Goal: Information Seeking & Learning: Learn about a topic

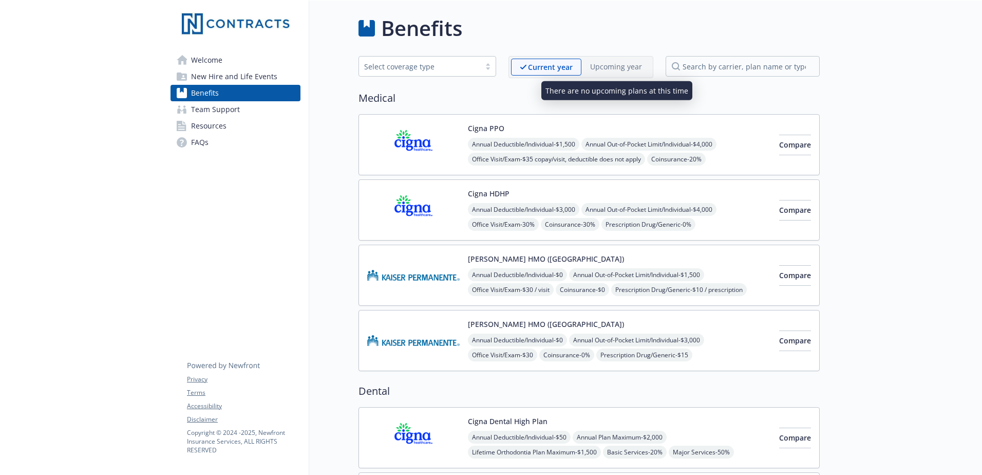
click at [606, 64] on p "Upcoming year" at bounding box center [616, 66] width 52 height 11
click at [516, 128] on div "Cigna PPO Annual Deductible/Individual - $1,500 Annual Out-of-Pocket Limit/Indi…" at bounding box center [619, 145] width 303 height 44
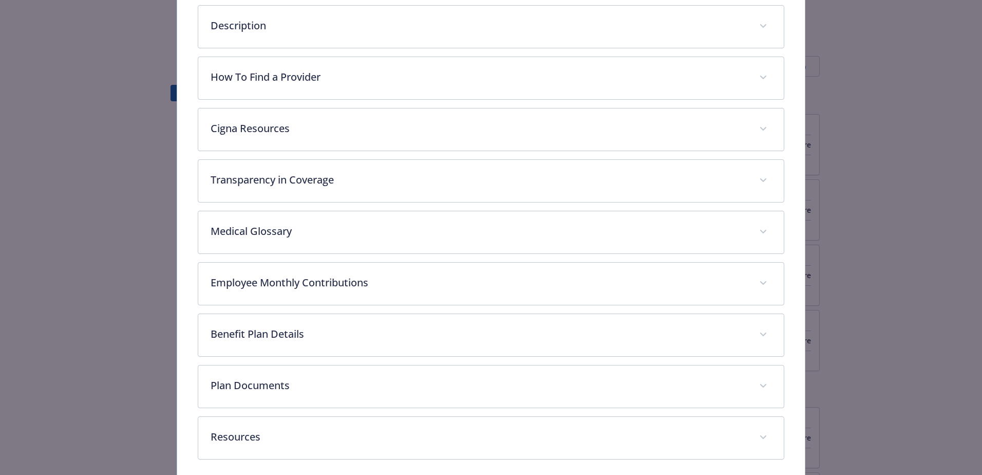
scroll to position [211, 0]
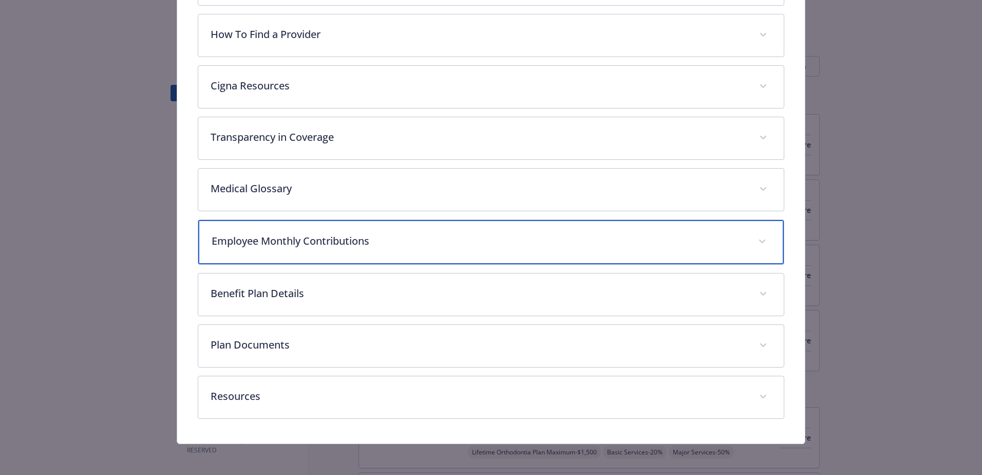
click at [384, 239] on p "Employee Monthly Contributions" at bounding box center [479, 240] width 534 height 15
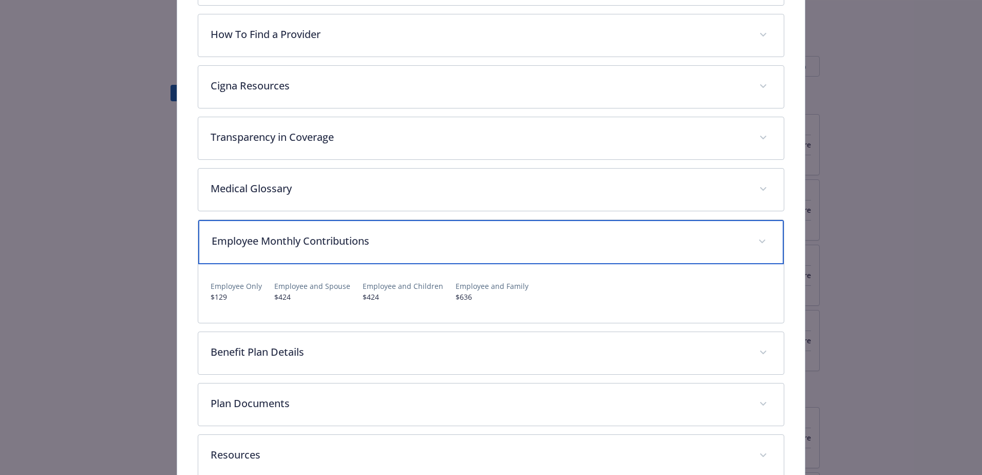
click at [380, 238] on p "Employee Monthly Contributions" at bounding box center [479, 240] width 534 height 15
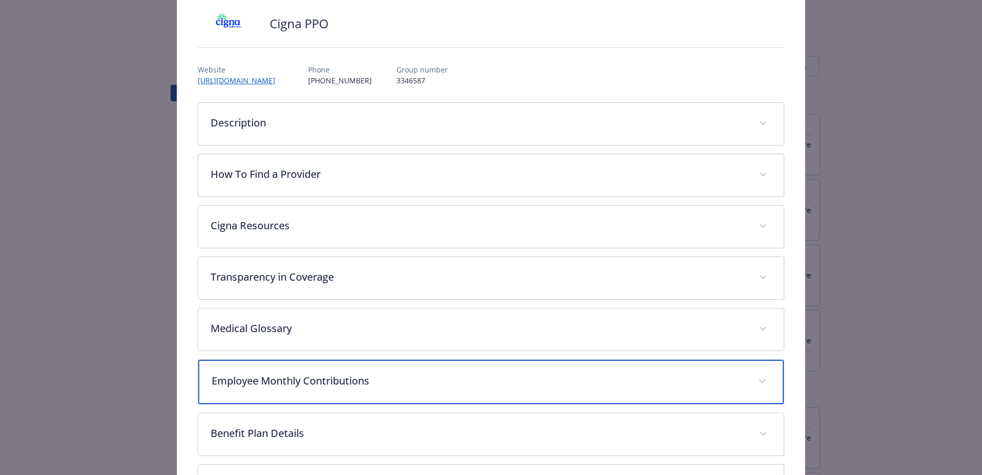
scroll to position [0, 0]
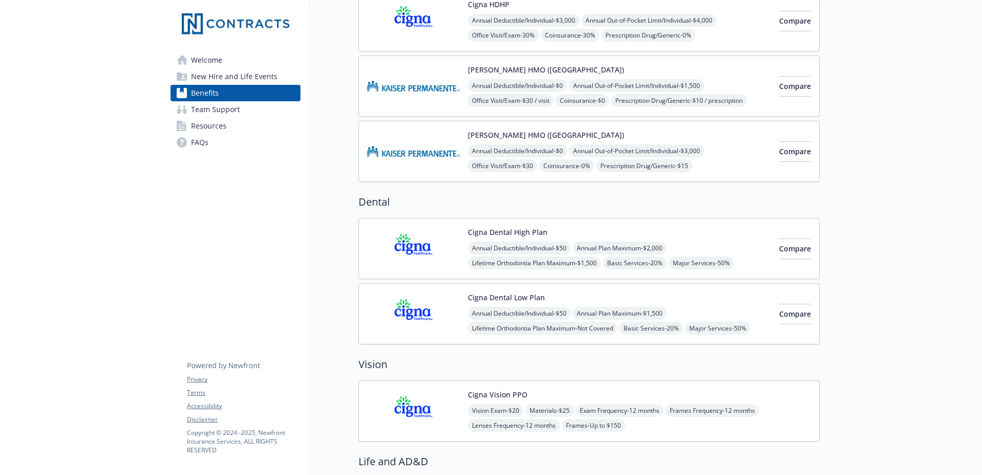
scroll to position [206, 0]
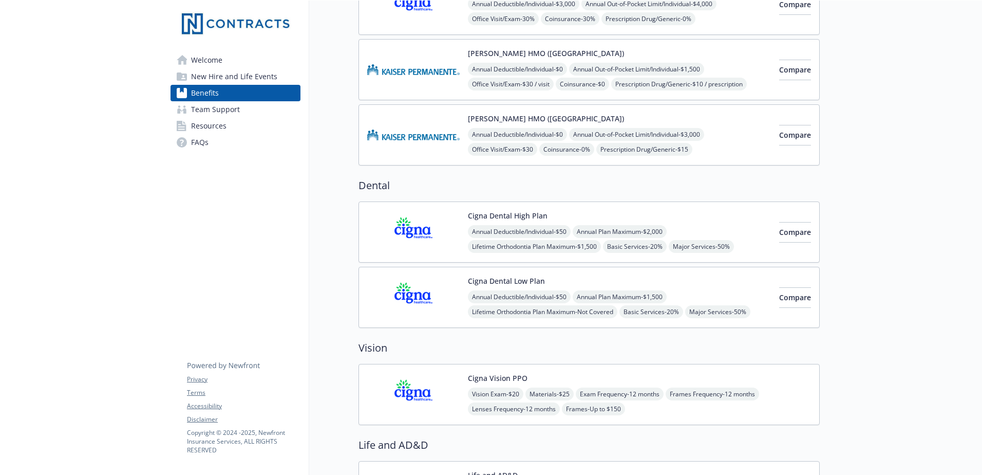
click at [698, 287] on div "Cigna Dental Low Plan Annual Deductible/Individual - $50 Annual Plan Maximum - …" at bounding box center [619, 297] width 303 height 44
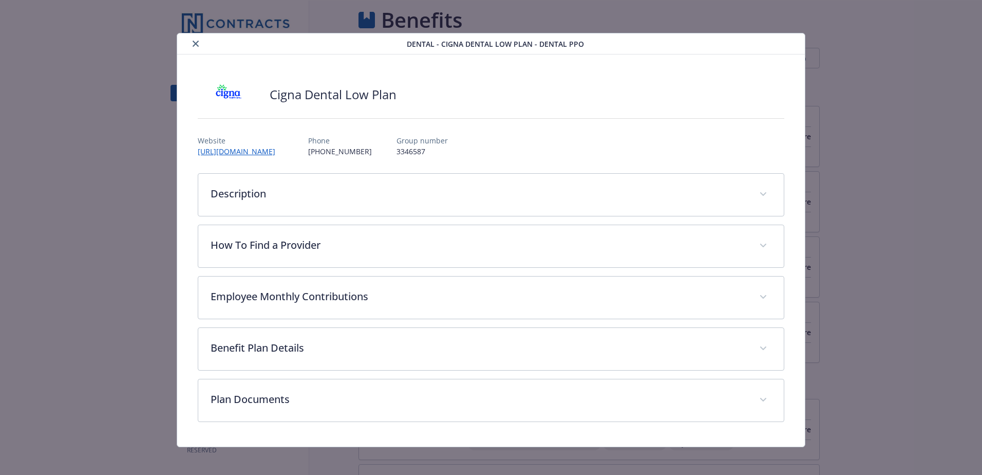
scroll to position [206, 0]
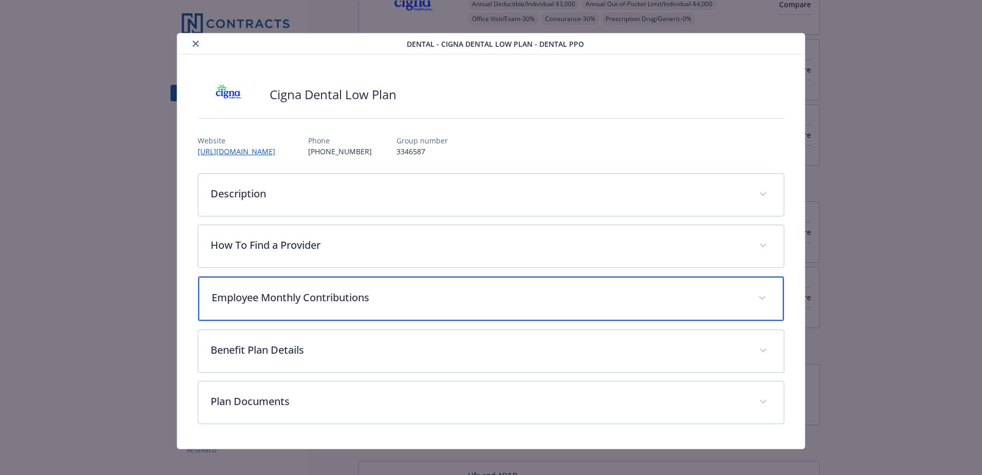
click at [387, 298] on p "Employee Monthly Contributions" at bounding box center [479, 297] width 534 height 15
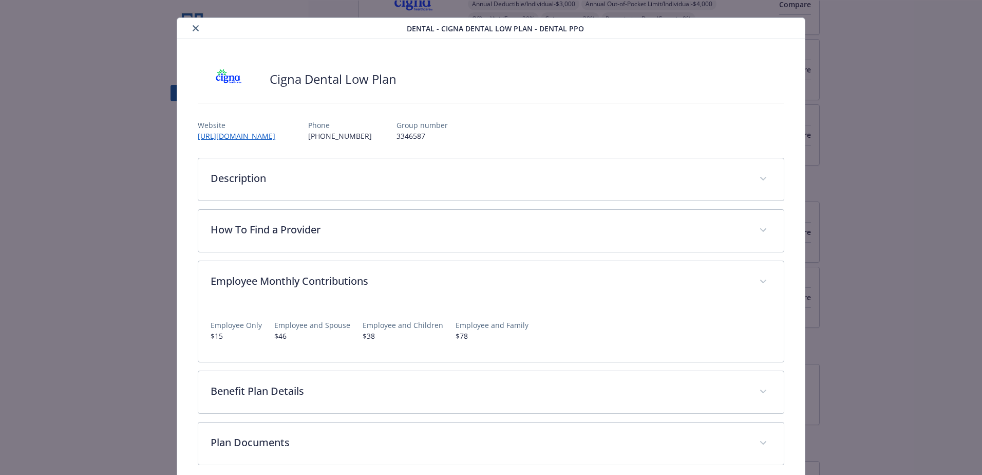
scroll to position [0, 0]
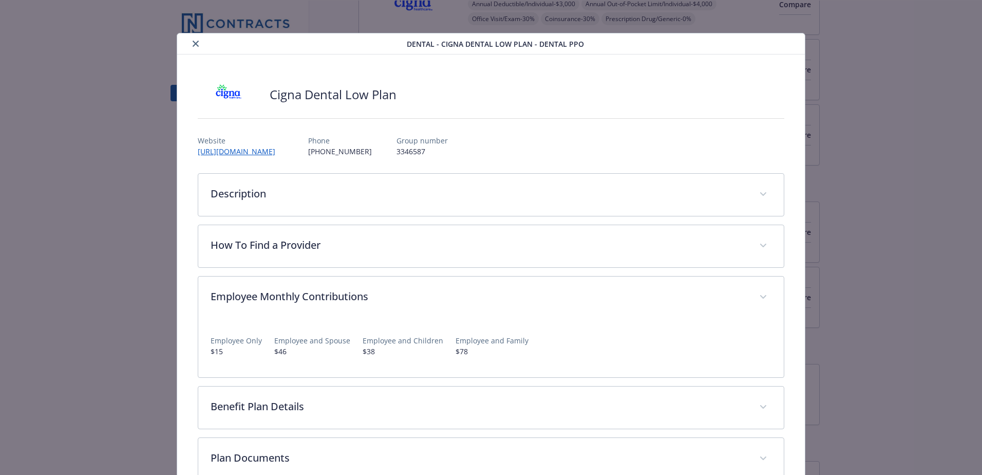
drag, startPoint x: 920, startPoint y: 88, endPoint x: 910, endPoint y: 89, distance: 9.8
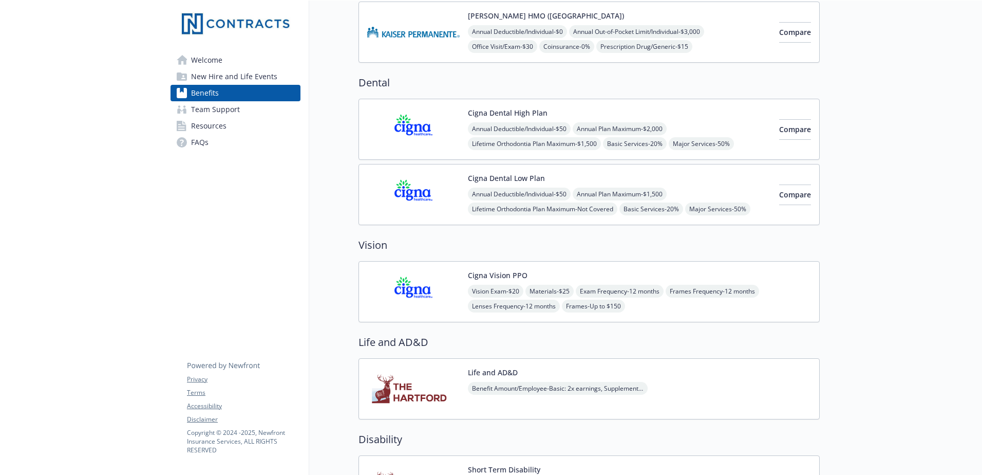
click at [434, 295] on img at bounding box center [413, 292] width 92 height 44
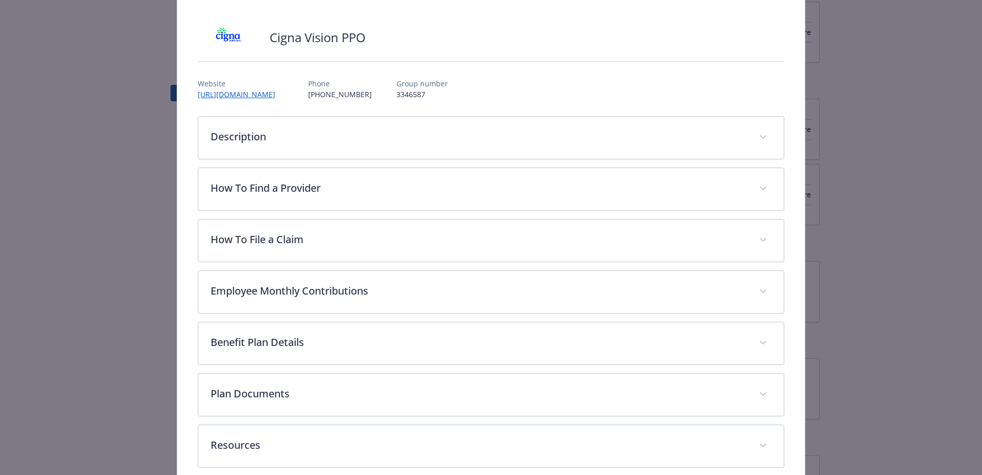
scroll to position [108, 0]
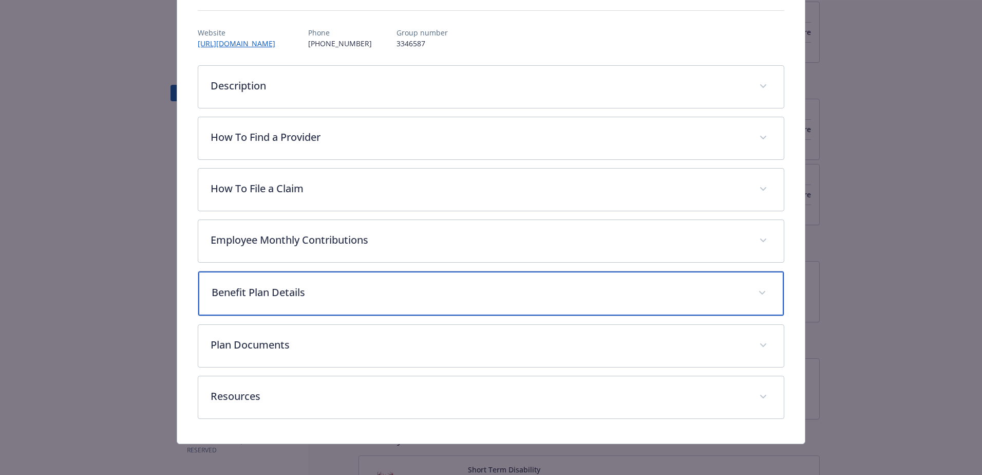
click at [300, 292] on p "Benefit Plan Details" at bounding box center [479, 292] width 534 height 15
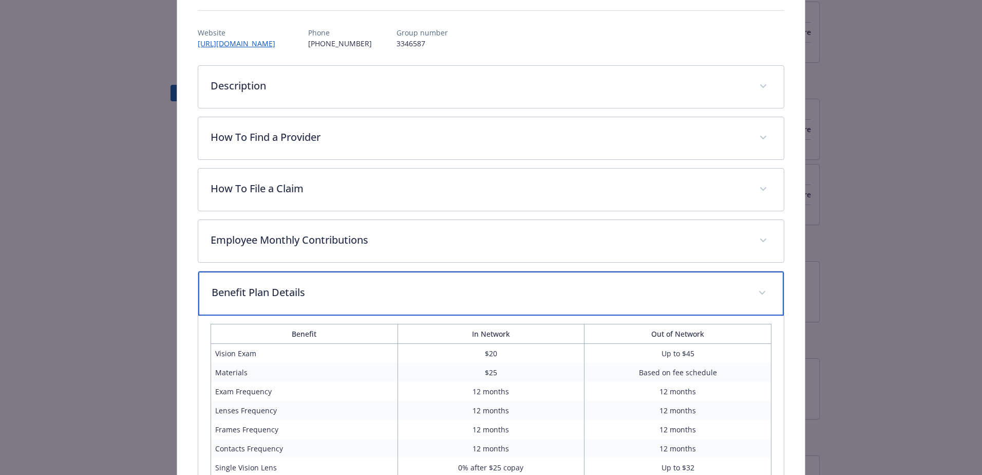
click at [300, 292] on p "Benefit Plan Details" at bounding box center [479, 292] width 534 height 15
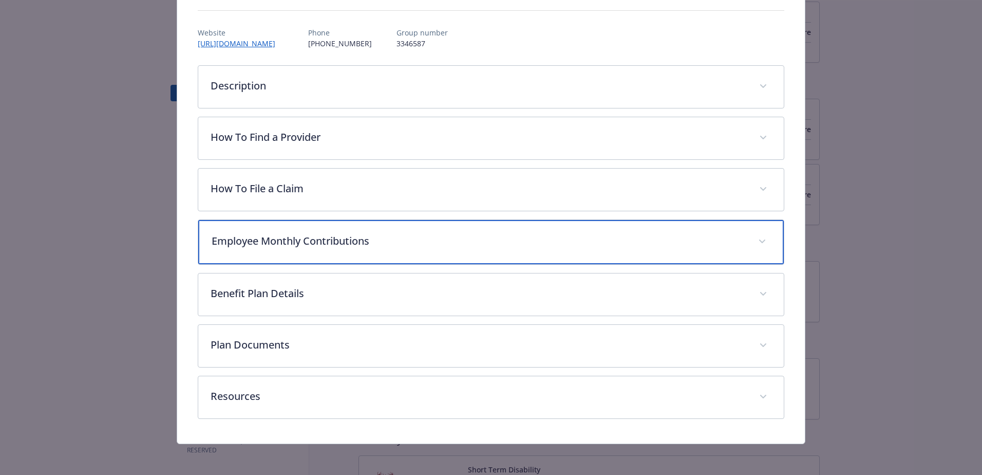
click at [285, 231] on div "Employee Monthly Contributions" at bounding box center [491, 242] width 586 height 44
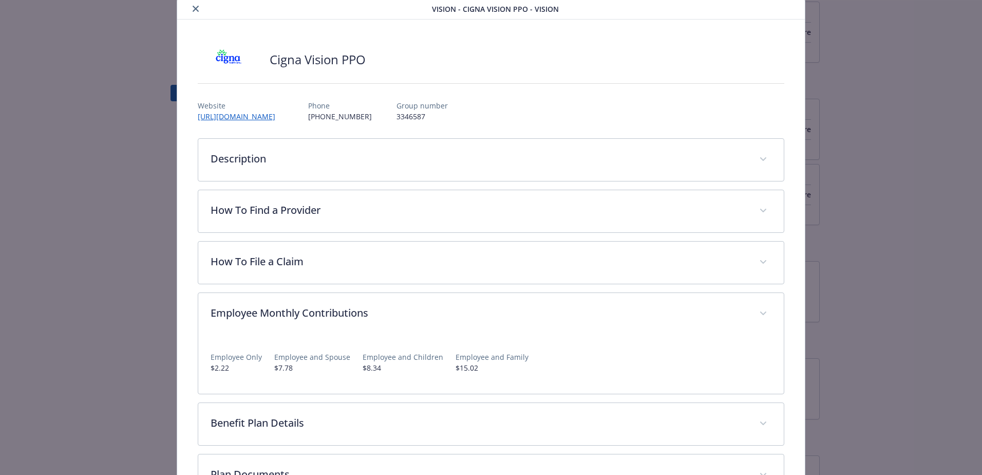
scroll to position [0, 0]
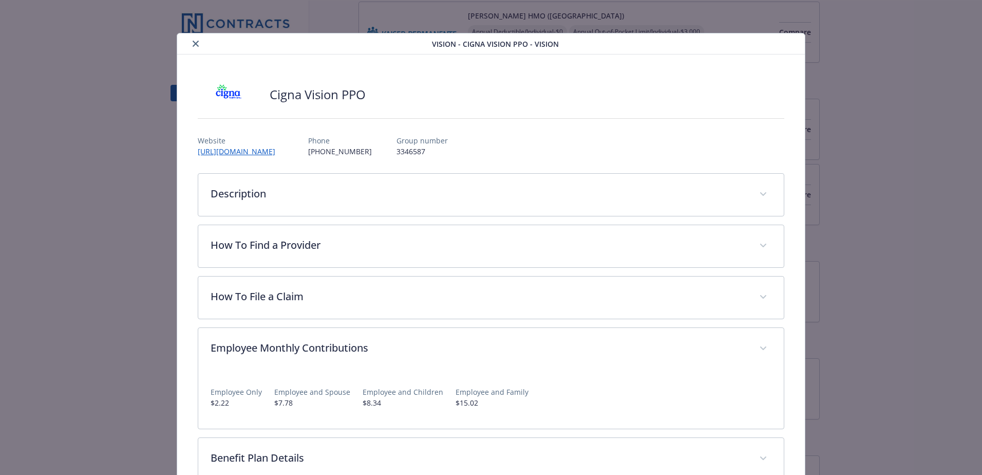
click at [872, 91] on div "Vision - Cigna Vision PPO - Vision Cigna Vision PPO Website [URL][DOMAIN_NAME] …" at bounding box center [491, 320] width 786 height 575
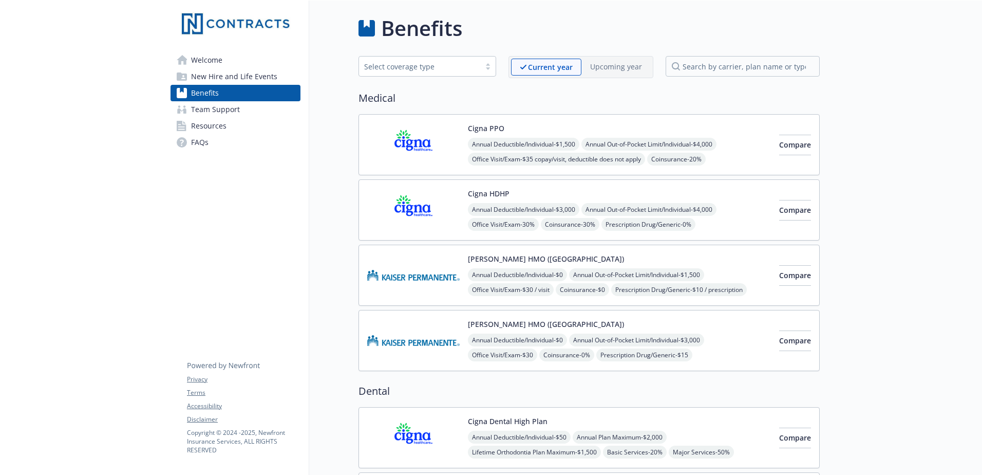
click at [369, 146] on img at bounding box center [413, 145] width 92 height 44
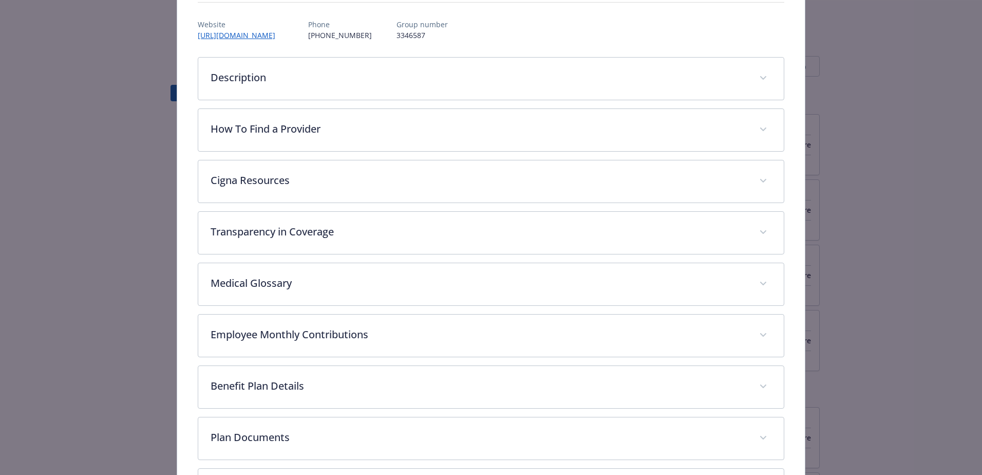
scroll to position [134, 0]
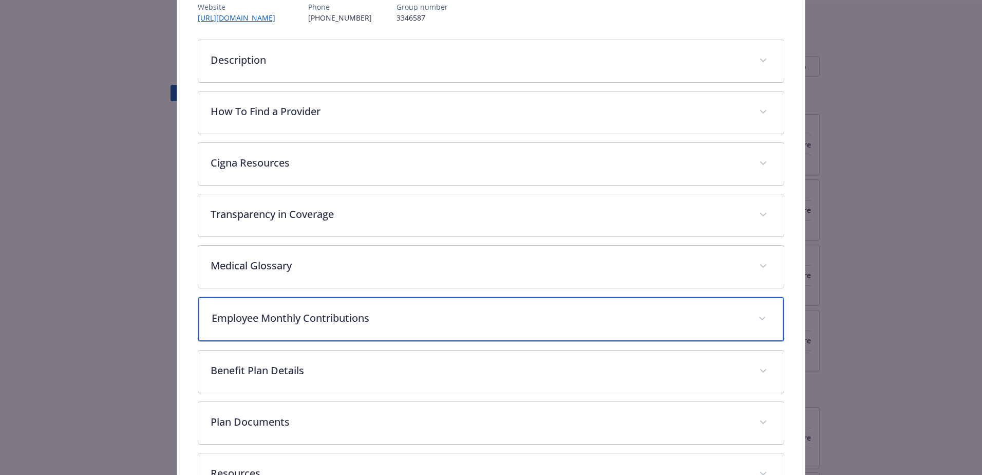
click at [310, 322] on p "Employee Monthly Contributions" at bounding box center [479, 317] width 534 height 15
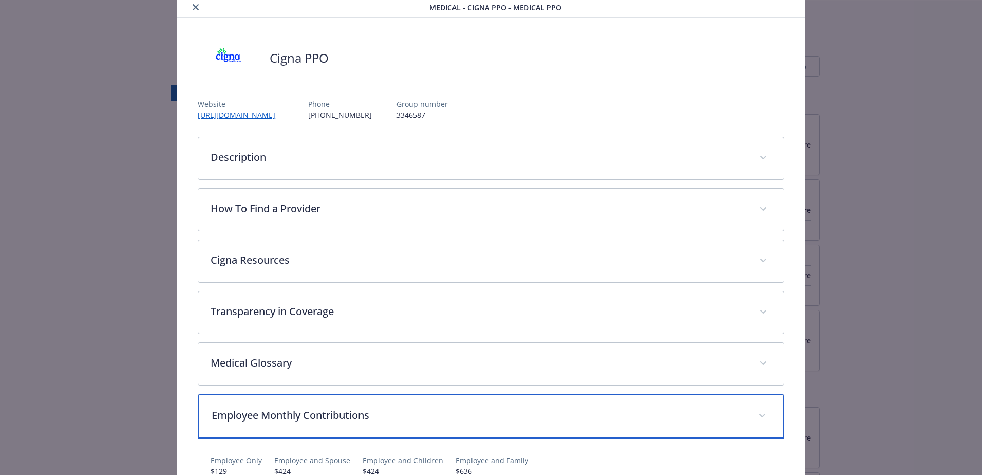
scroll to position [0, 0]
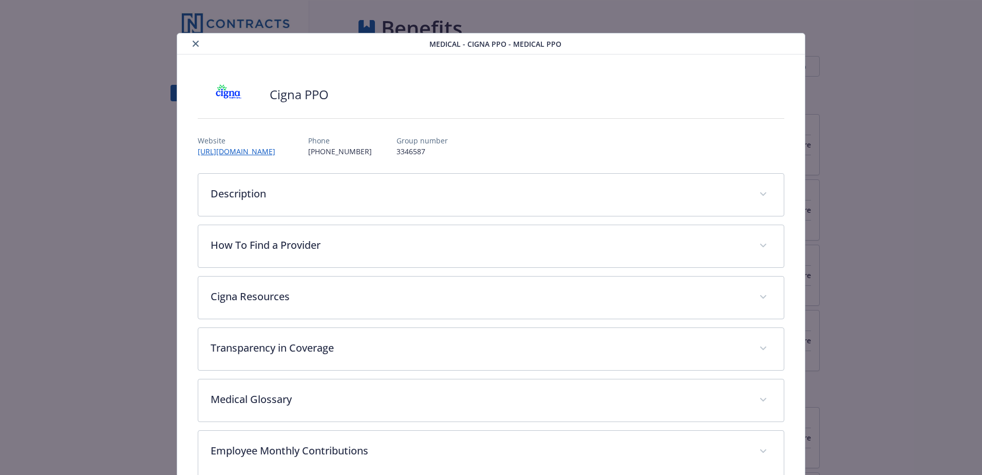
click at [930, 125] on div "Medical - Cigna PPO - Medical PPO Cigna PPO Website [URL][DOMAIN_NAME] Phone [P…" at bounding box center [491, 237] width 982 height 475
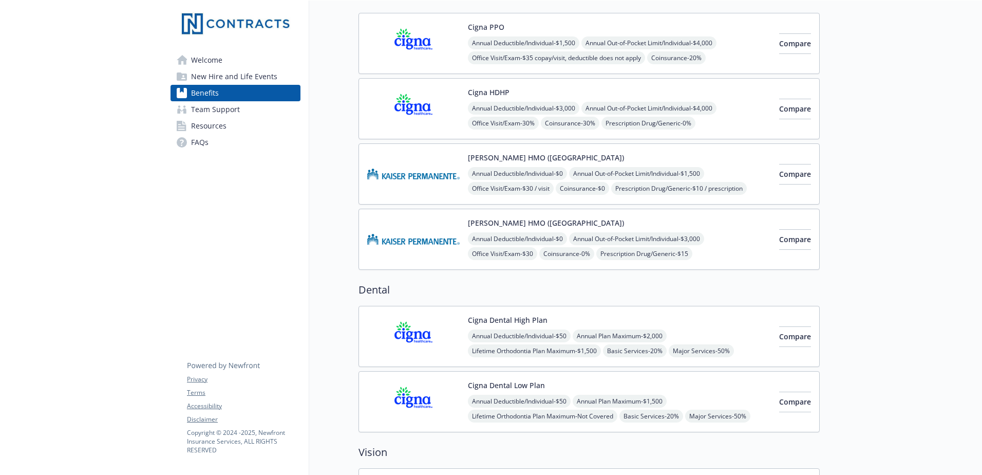
scroll to position [308, 0]
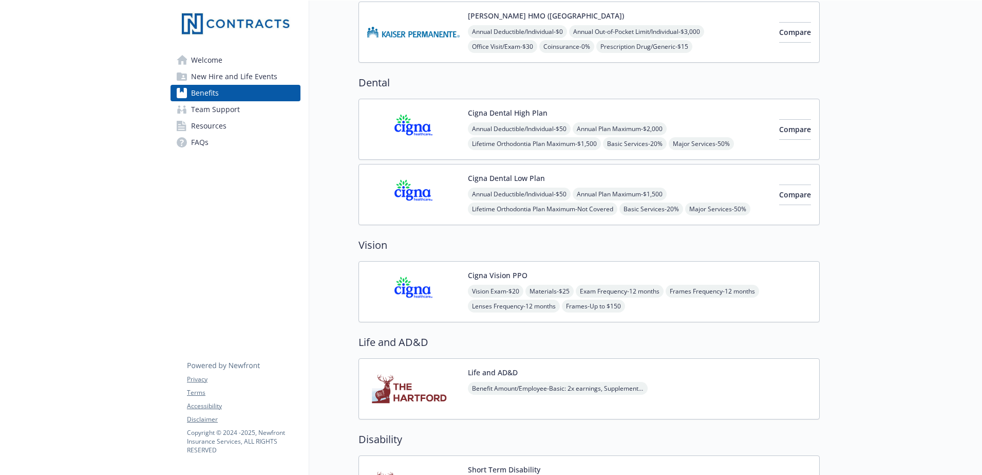
click at [421, 196] on img at bounding box center [413, 195] width 92 height 44
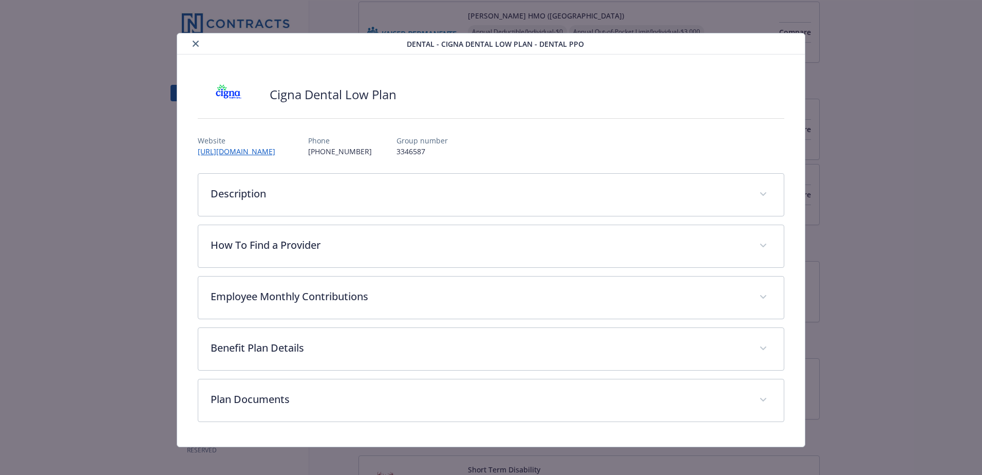
scroll to position [5, 0]
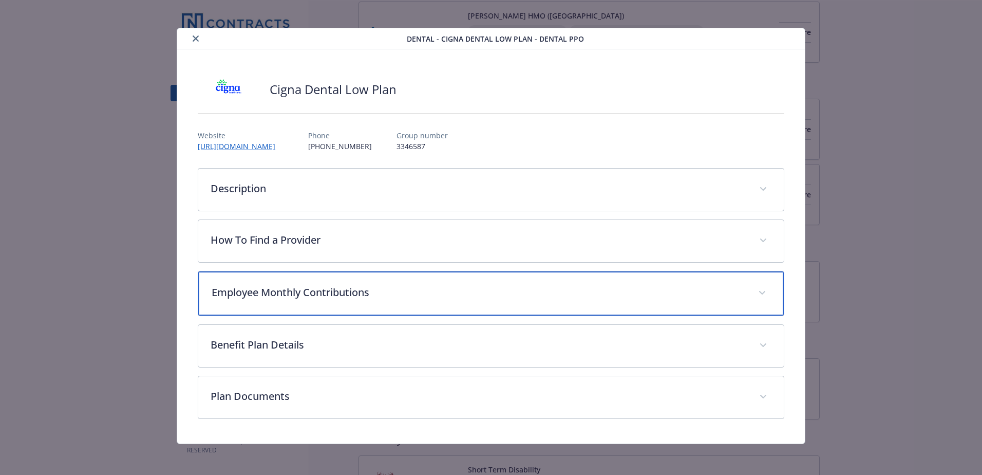
click at [272, 300] on div "Employee Monthly Contributions" at bounding box center [491, 293] width 586 height 44
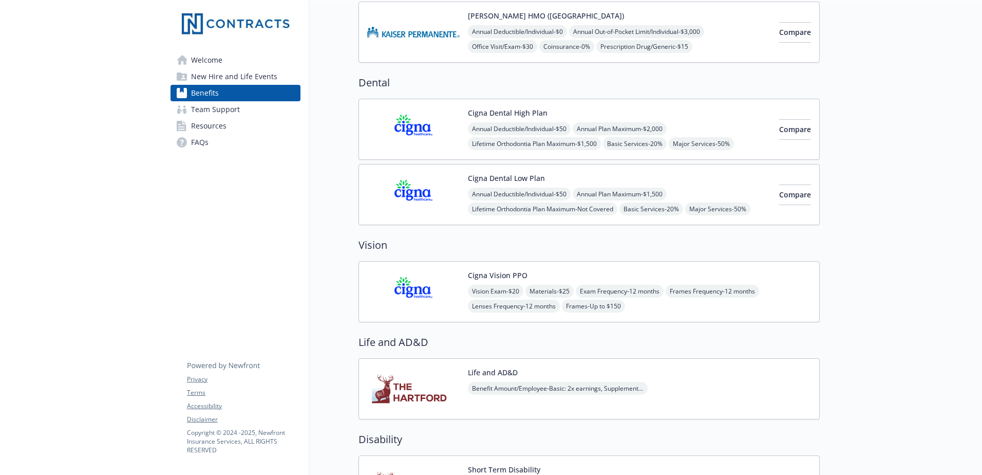
click at [427, 286] on img at bounding box center [413, 292] width 92 height 44
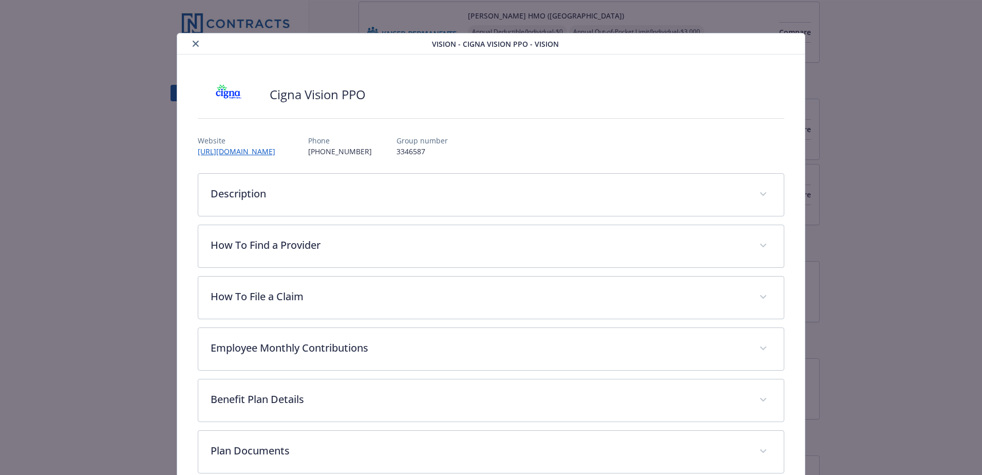
scroll to position [31, 0]
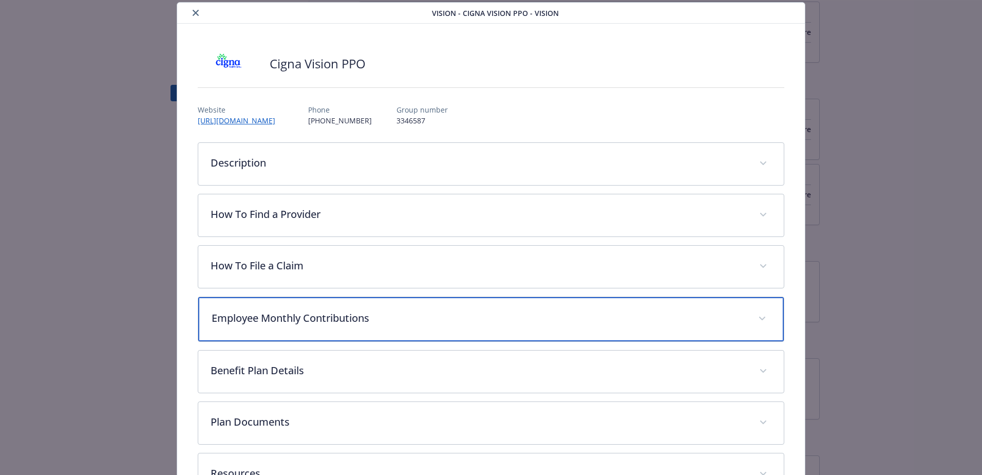
click at [263, 329] on div "Employee Monthly Contributions" at bounding box center [491, 319] width 586 height 44
